Goal: Task Accomplishment & Management: Use online tool/utility

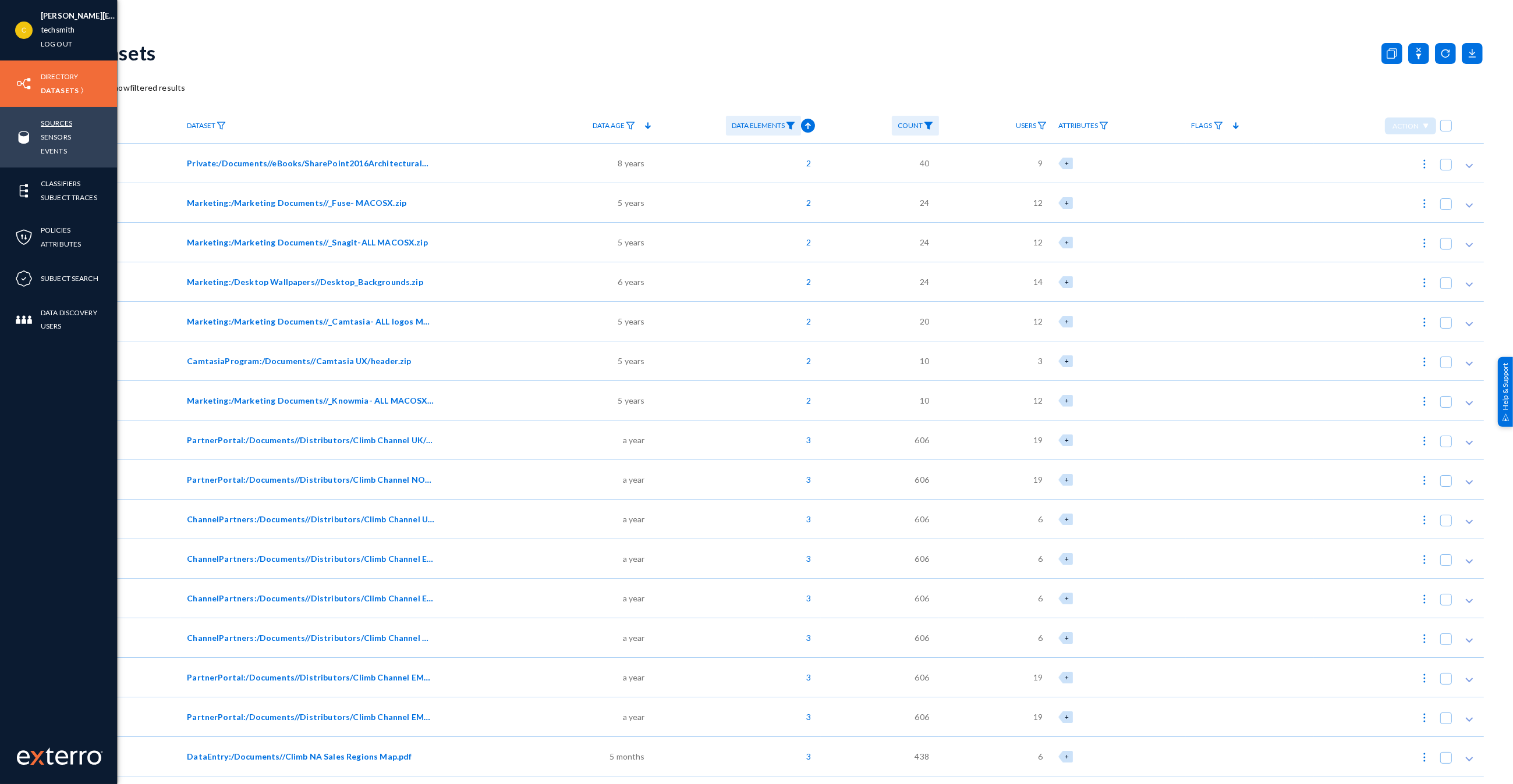
click at [56, 119] on link "Sources" at bounding box center [56, 123] width 31 height 13
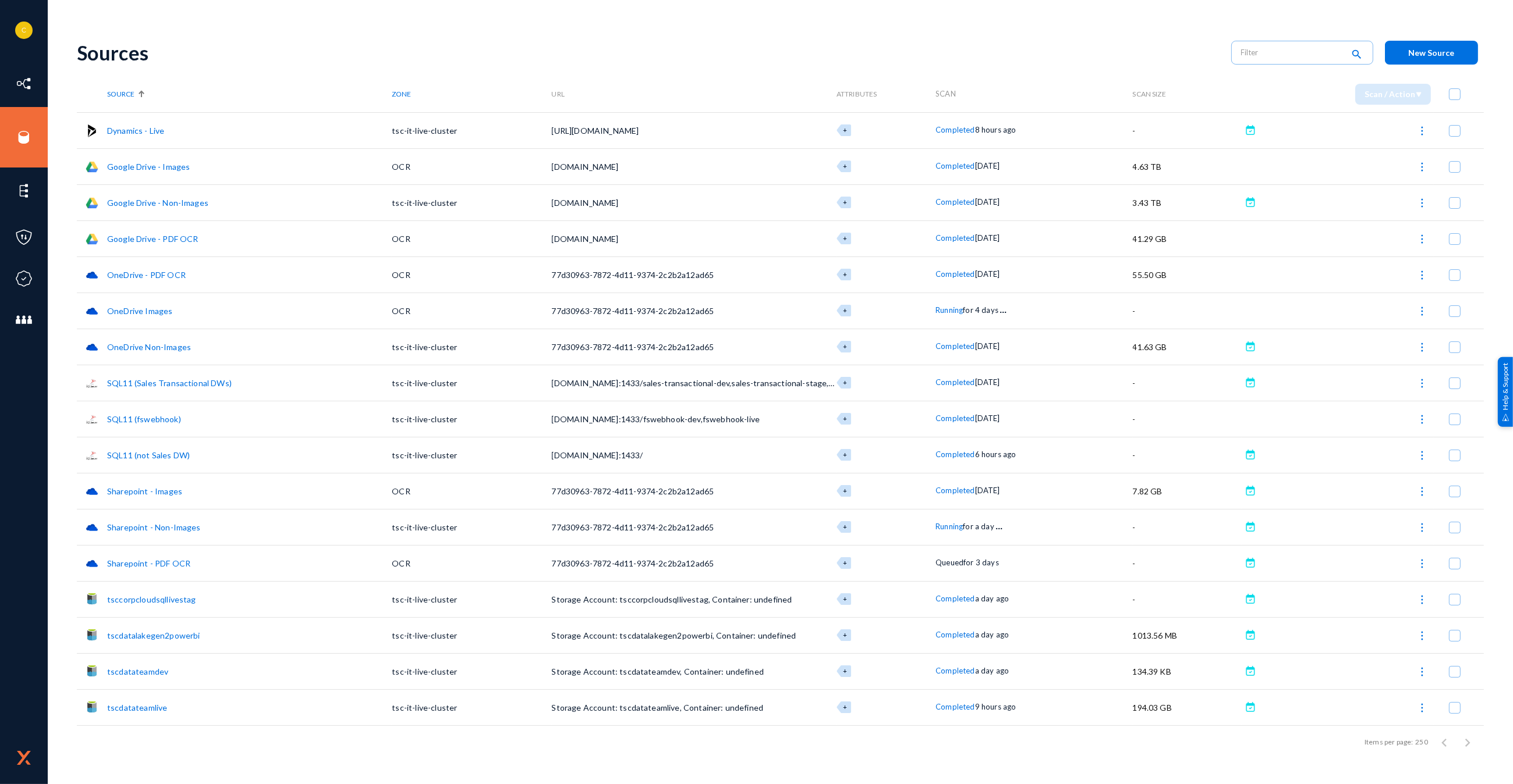
click at [950, 602] on span "Completed" at bounding box center [955, 598] width 39 height 9
click at [948, 632] on div at bounding box center [756, 392] width 1513 height 784
click at [949, 635] on span "Completed" at bounding box center [955, 634] width 39 height 9
click at [956, 669] on div at bounding box center [756, 392] width 1513 height 784
click at [956, 670] on span "Completed" at bounding box center [955, 670] width 39 height 9
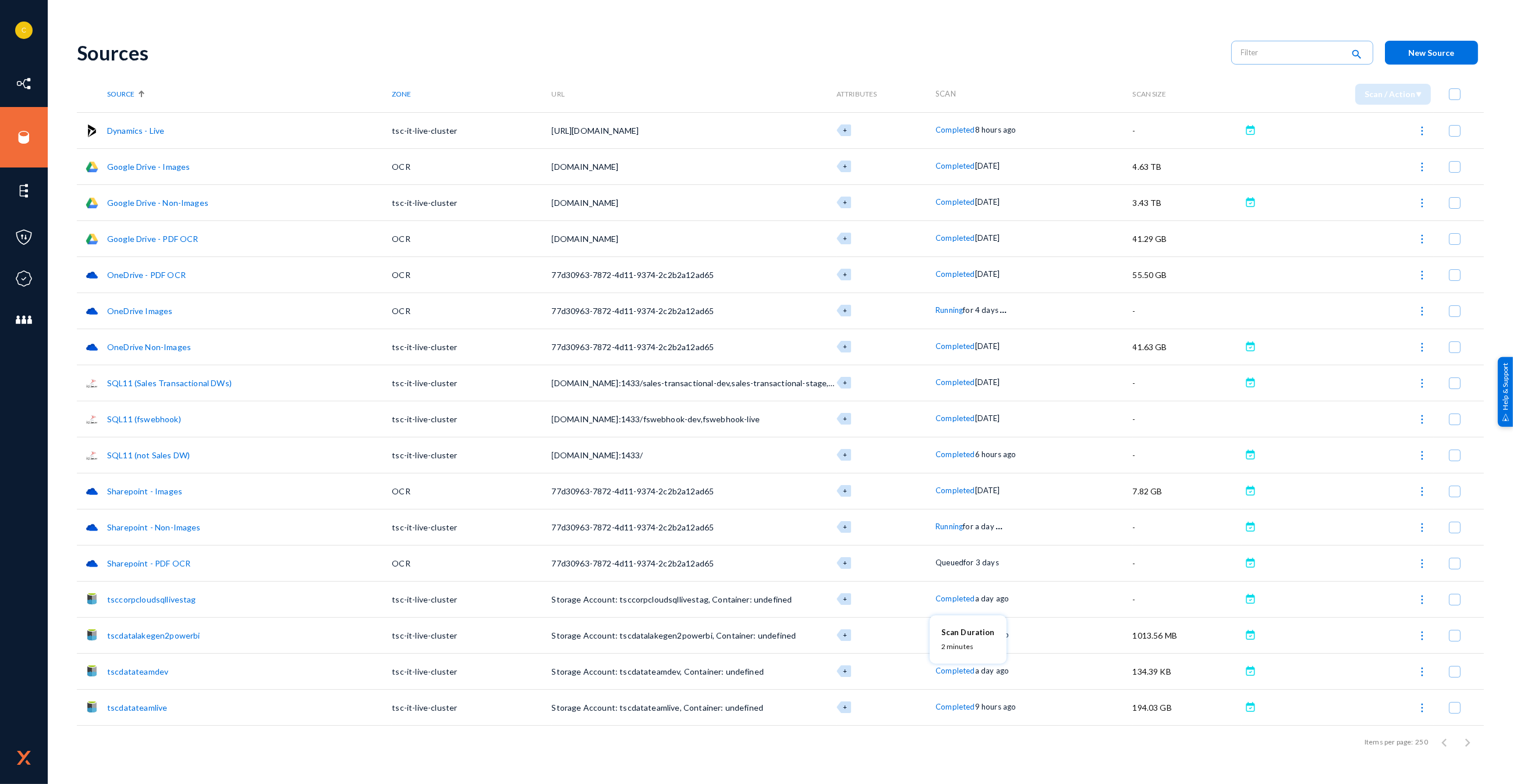
click at [957, 706] on div at bounding box center [756, 392] width 1513 height 784
click at [956, 709] on span "Completed" at bounding box center [955, 707] width 39 height 9
drag, startPoint x: 924, startPoint y: 740, endPoint x: 966, endPoint y: 689, distance: 66.1
click at [924, 740] on div at bounding box center [756, 392] width 1513 height 784
click at [954, 667] on span "Completed" at bounding box center [955, 670] width 39 height 9
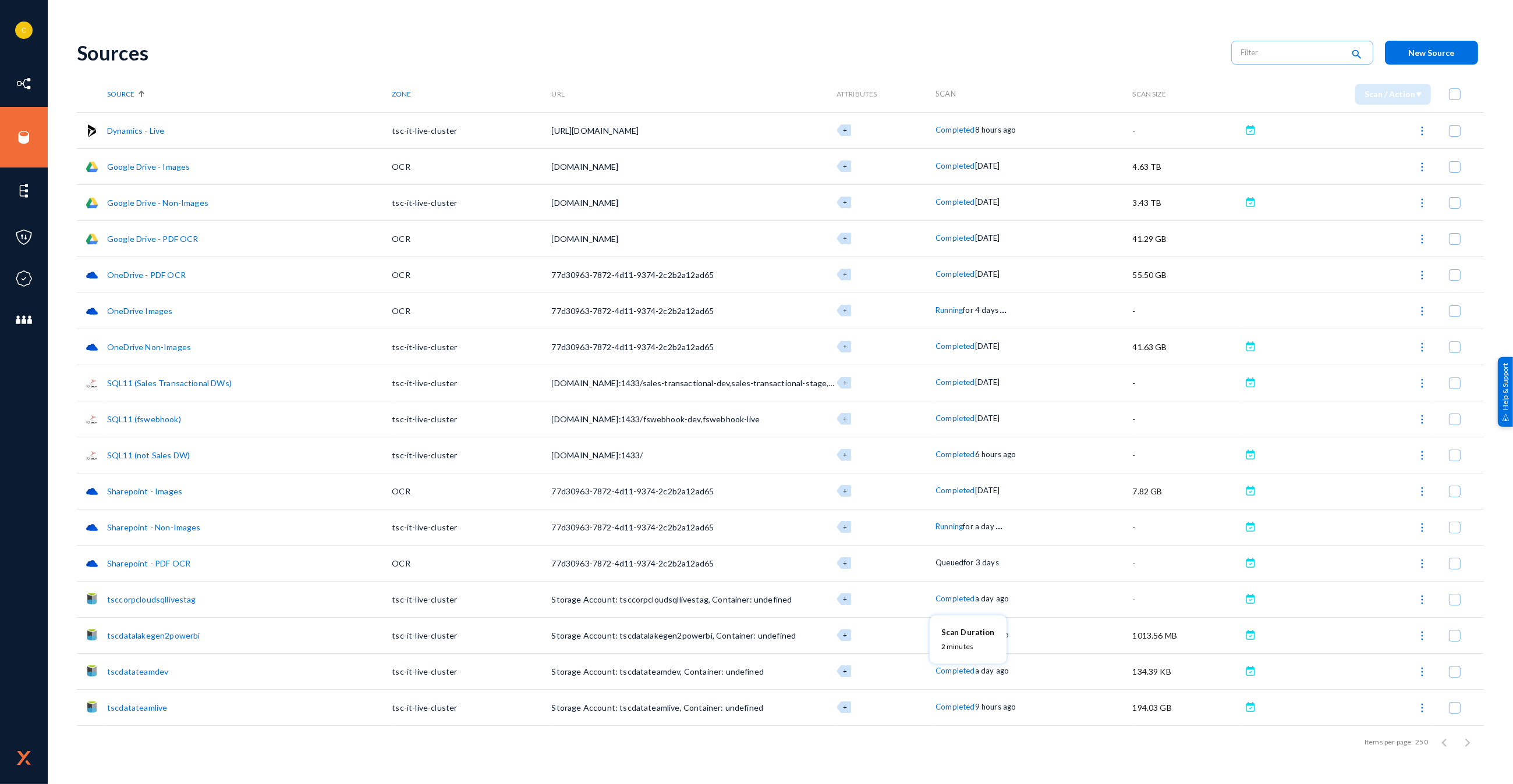
click at [960, 722] on div at bounding box center [756, 392] width 1513 height 784
click at [951, 705] on span "Completed" at bounding box center [955, 707] width 39 height 9
click at [833, 766] on div at bounding box center [756, 392] width 1513 height 784
click at [1254, 202] on button at bounding box center [1250, 202] width 12 height 12
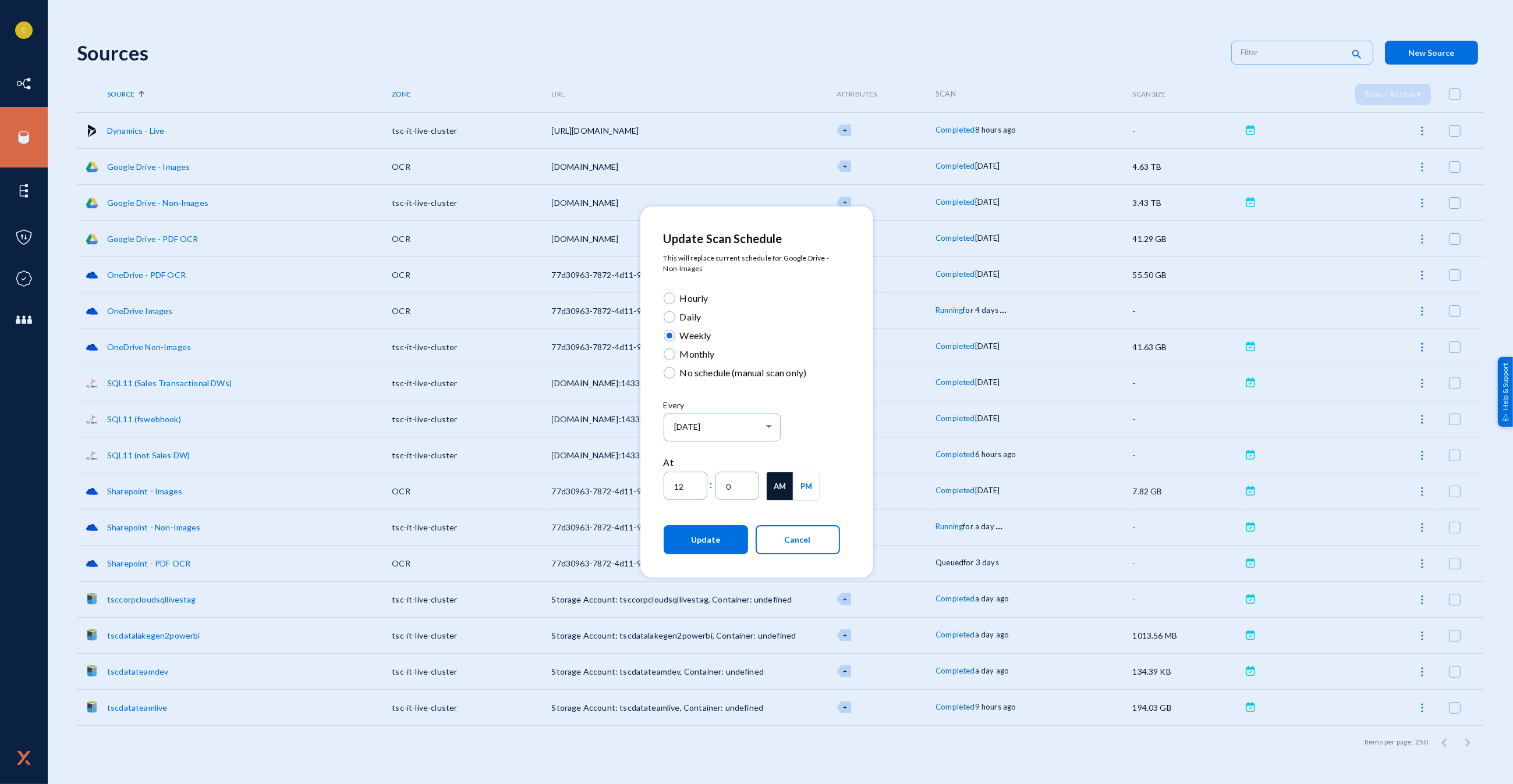
drag, startPoint x: 1500, startPoint y: 209, endPoint x: 1493, endPoint y: 209, distance: 7.0
click at [1500, 209] on div at bounding box center [756, 392] width 1513 height 784
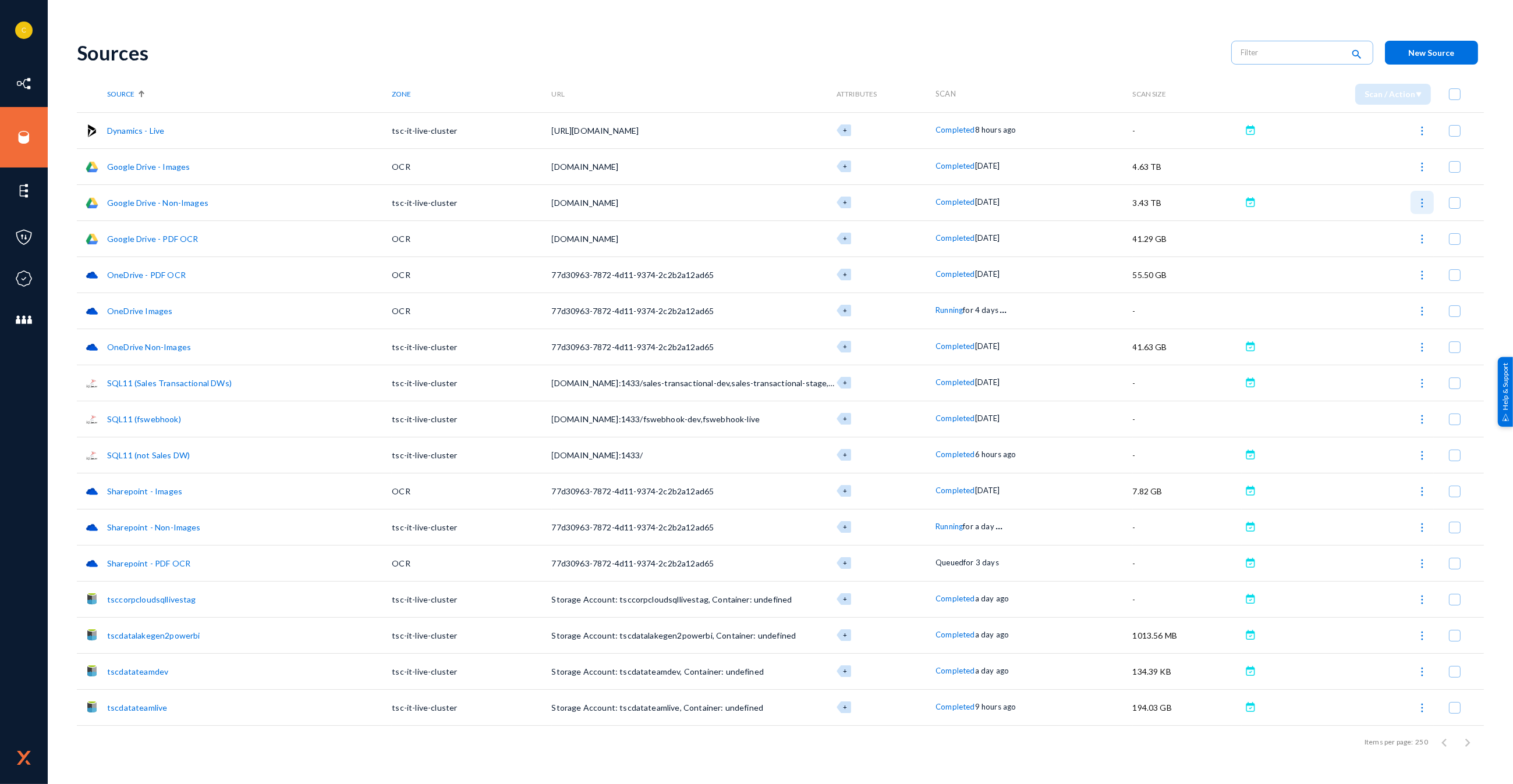
click at [1419, 201] on img at bounding box center [1421, 202] width 12 height 12
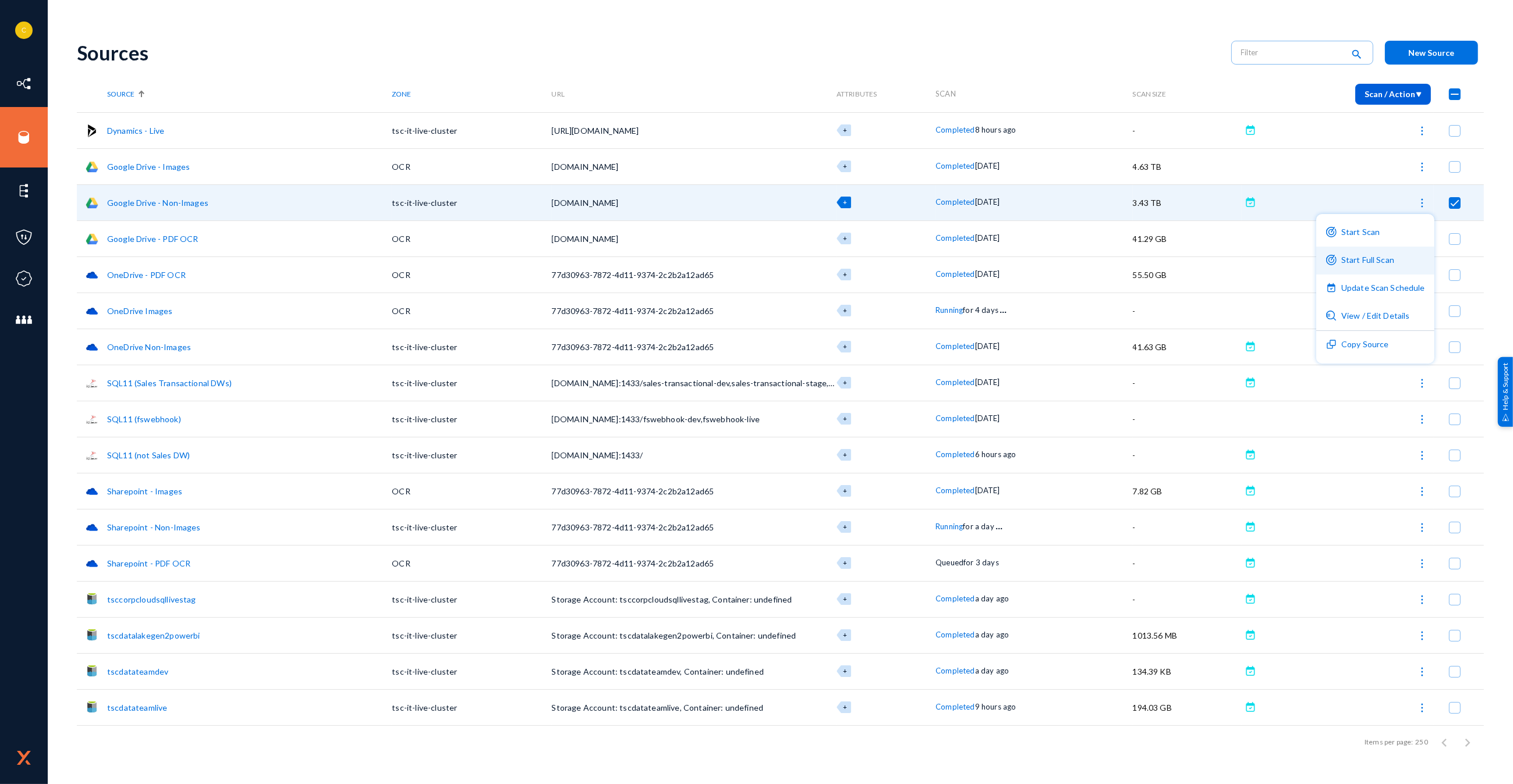
click at [1397, 266] on button "Start Full Scan" at bounding box center [1374, 260] width 118 height 28
checkbox input "false"
